Goal: Check status

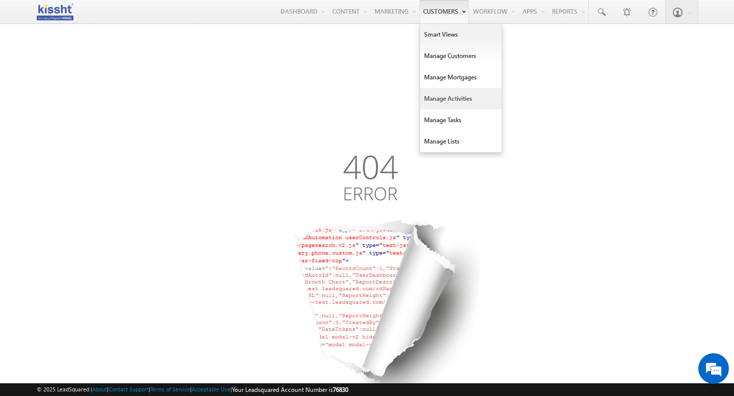
click at [448, 96] on link "Manage Activities" at bounding box center [461, 98] width 82 height 21
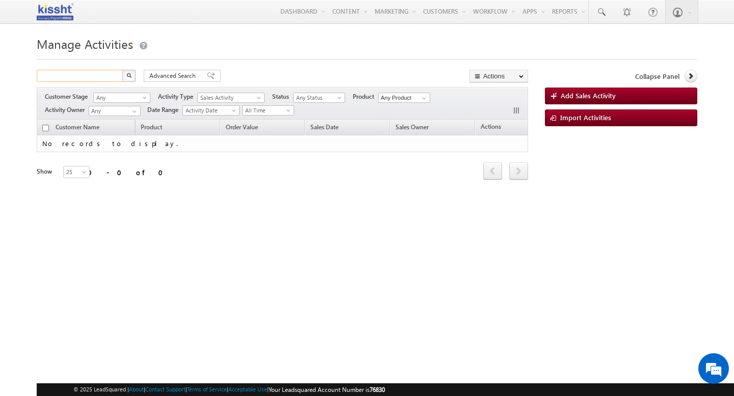
click at [97, 82] on input "text" at bounding box center [80, 76] width 87 height 12
paste input "IDEP1557671113729MS4"
type input "IDEP1557671113729MS4"
click at [122, 70] on button "button" at bounding box center [128, 76] width 13 height 12
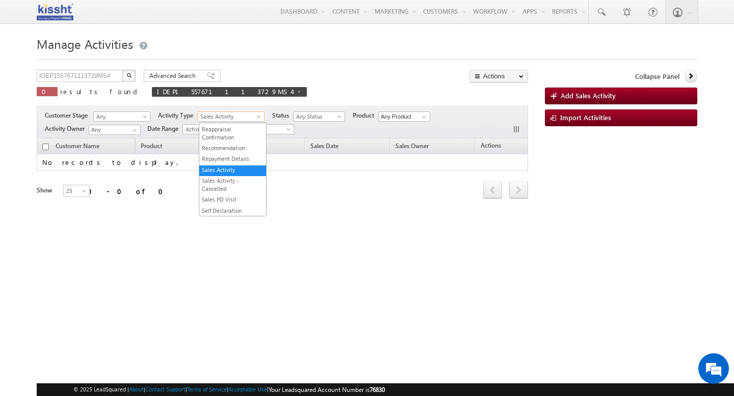
click at [260, 115] on span at bounding box center [260, 119] width 8 height 8
click at [233, 136] on link "Applicant" at bounding box center [232, 139] width 67 height 8
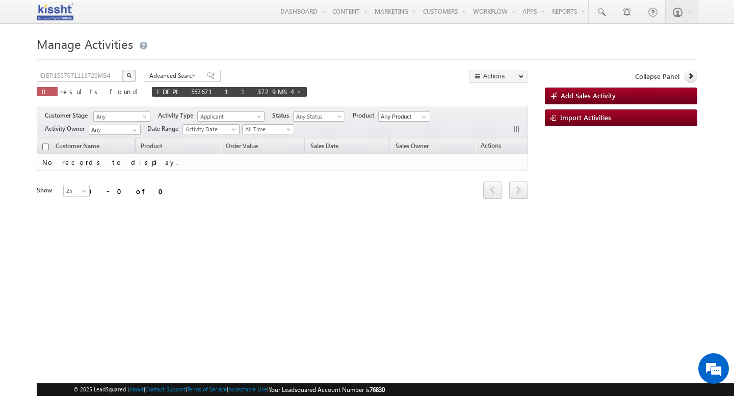
click at [280, 72] on div "IDEP1557671113729MS4 X 0 results found IDEP1557671113729MS4 Advanced Search Adv…" at bounding box center [282, 87] width 491 height 34
click at [330, 115] on span "Any Status" at bounding box center [317, 116] width 48 height 9
click at [341, 90] on div "IDEP1557671113729MS4 X 0 results found IDEP1557671113729MS4 Advanced Search Adv…" at bounding box center [282, 87] width 491 height 34
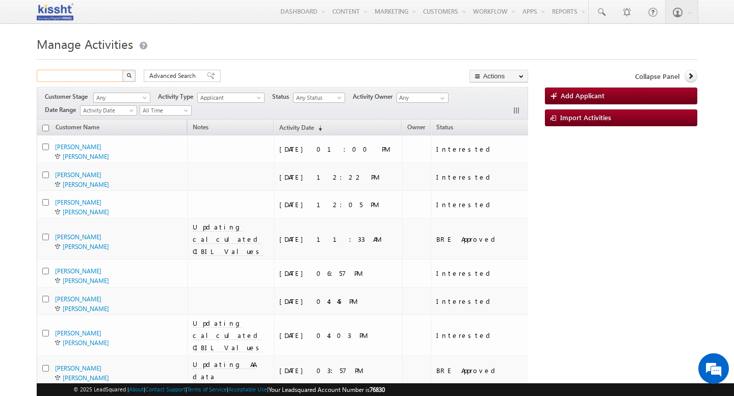
click at [97, 76] on input "text" at bounding box center [80, 76] width 87 height 12
paste input "IDEP1557671113729MS4"
type input "IDEP1557671113729MS4"
click at [122, 70] on button "button" at bounding box center [128, 76] width 13 height 12
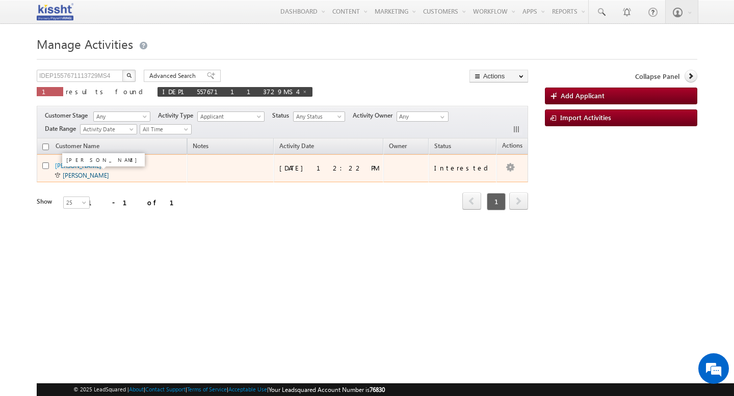
click at [90, 175] on link "[PERSON_NAME]" at bounding box center [86, 176] width 46 height 8
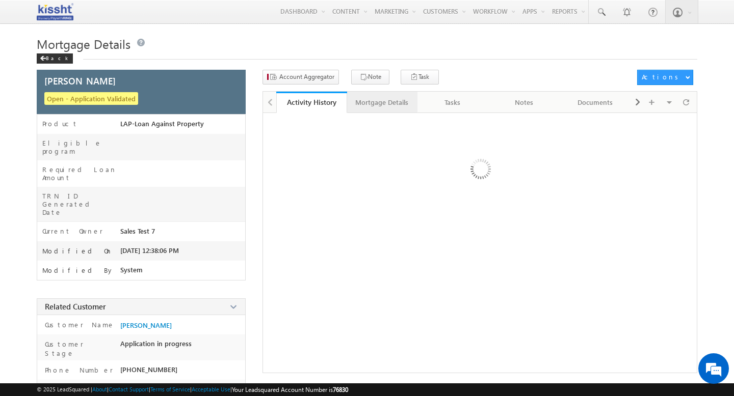
click at [377, 103] on div "Mortgage Details" at bounding box center [381, 102] width 53 height 12
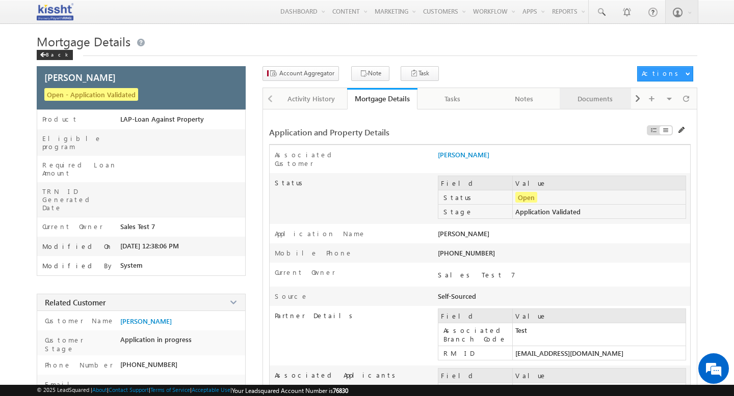
click at [631, 99] on link "Documents" at bounding box center [594, 98] width 71 height 21
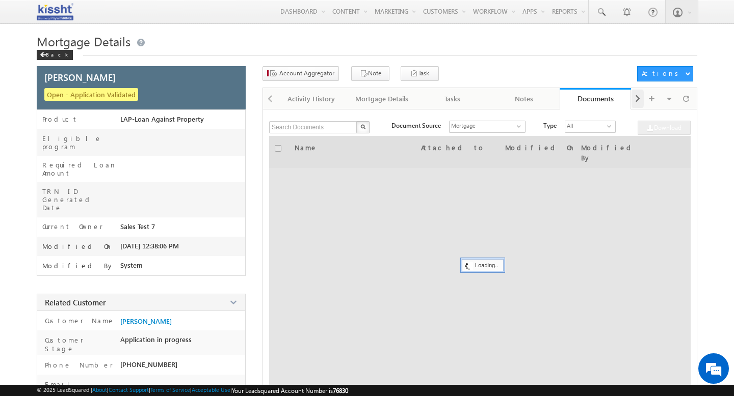
click at [634, 99] on span at bounding box center [637, 99] width 6 height 18
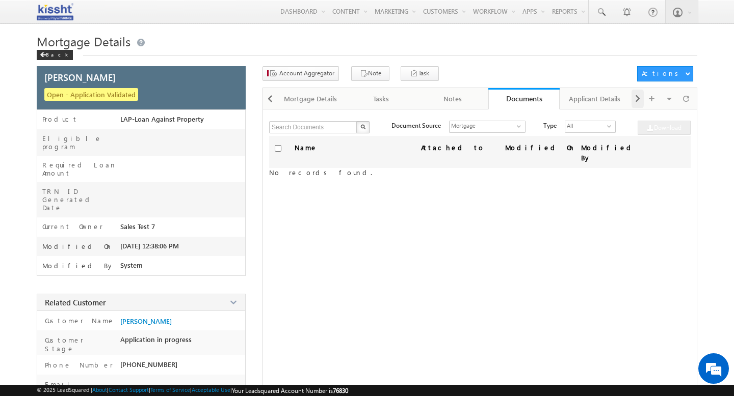
click at [634, 99] on span at bounding box center [637, 99] width 6 height 18
click at [527, 98] on div "Applicant Details" at bounding box center [523, 99] width 54 height 12
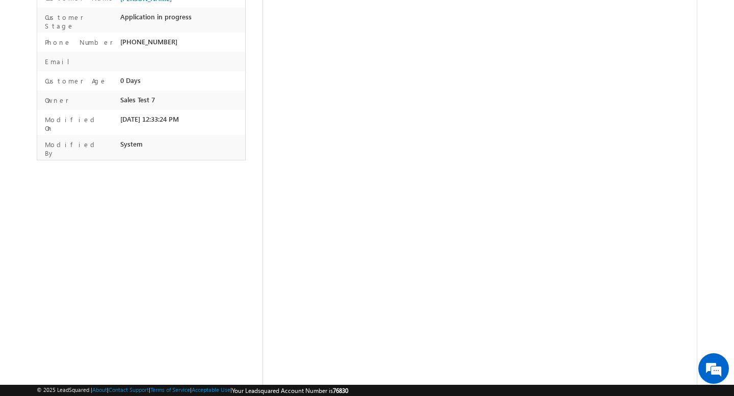
scroll to position [319, 0]
